Goal: Transaction & Acquisition: Book appointment/travel/reservation

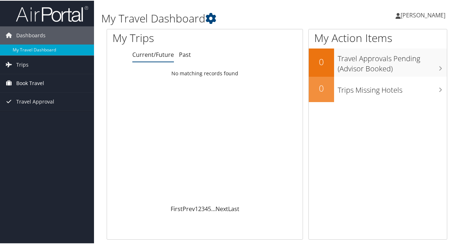
click at [31, 81] on span "Book Travel" at bounding box center [30, 82] width 28 height 18
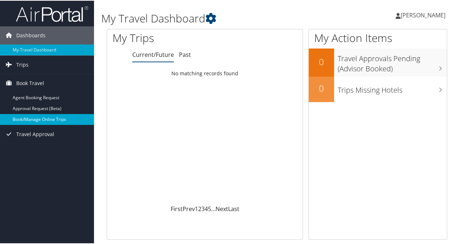
click at [50, 116] on link "Book/Manage Online Trips" at bounding box center [47, 118] width 94 height 11
click at [48, 117] on link "Book/Manage Online Trips" at bounding box center [47, 118] width 94 height 11
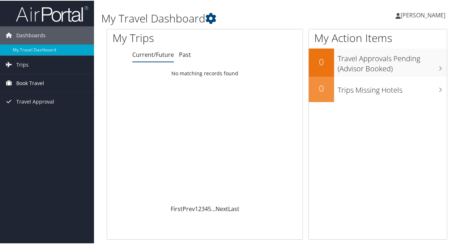
click at [30, 84] on span "Book Travel" at bounding box center [30, 82] width 28 height 18
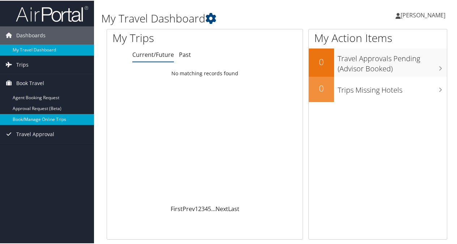
click at [37, 116] on link "Book/Manage Online Trips" at bounding box center [47, 118] width 94 height 11
click at [39, 121] on link "Book/Manage Online Trips" at bounding box center [47, 118] width 94 height 11
